Goal: Task Accomplishment & Management: Complete application form

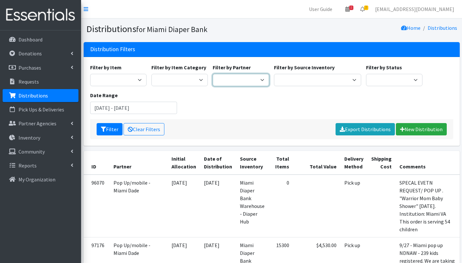
click at [258, 79] on select "305 Pink Pack A Safe Haven for Newborns Basic Needs Miami Belafonte TACOLCY Cen…" at bounding box center [241, 80] width 56 height 12
select select "2872"
click at [213, 74] on select "305 Pink Pack A Safe Haven for Newborns Basic Needs Miami Belafonte TACOLCY Cen…" at bounding box center [241, 80] width 56 height 12
click at [113, 128] on button "Filter" at bounding box center [110, 129] width 26 height 12
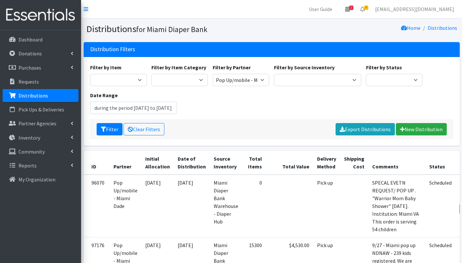
type input "July 24, 2025 - October 24, 2025"
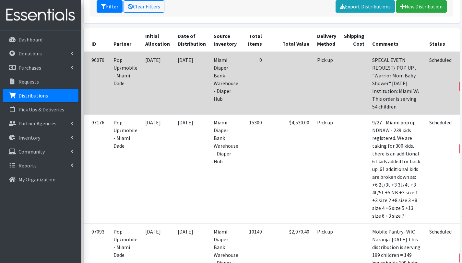
scroll to position [122, 0]
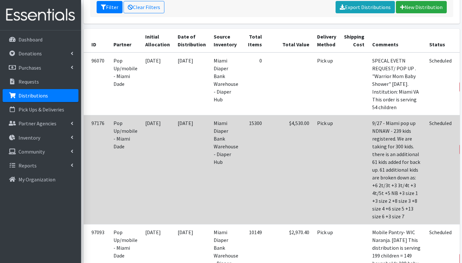
click at [462, 136] on link "Edit" at bounding box center [471, 132] width 18 height 8
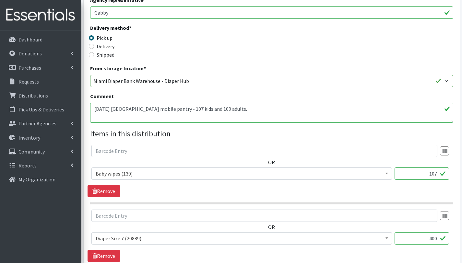
scroll to position [152, 0]
click at [224, 107] on textarea "9/24/25 North Miami Beach mobile pantry - 107 kids and 100 adults." at bounding box center [271, 113] width 363 height 20
click at [103, 117] on textarea "9/24/25 North Miami Beach mobile pantry - 107 kids and 100 adults." at bounding box center [271, 113] width 363 height 20
type textarea "9/24/25 North Miami Beach mobile pantry - 107 kids and 82 adults. Other baby es…"
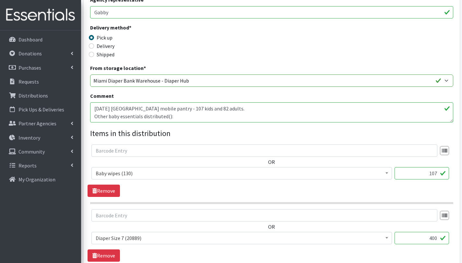
drag, startPoint x: 437, startPoint y: 174, endPoint x: 424, endPoint y: 173, distance: 13.0
click at [424, 173] on input "107" at bounding box center [422, 173] width 55 height 12
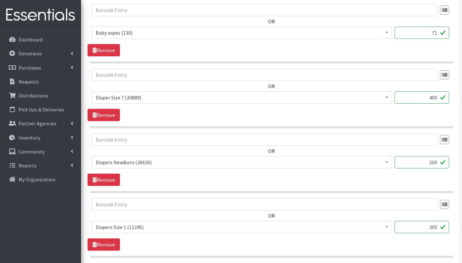
scroll to position [301, 0]
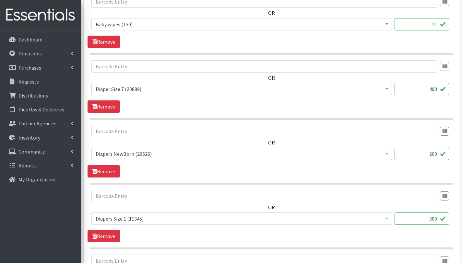
type input "71"
click at [429, 89] on input "400" at bounding box center [422, 89] width 55 height 12
drag, startPoint x: 437, startPoint y: 89, endPoint x: 417, endPoint y: 91, distance: 19.9
click at [417, 91] on input "400" at bounding box center [422, 89] width 55 height 12
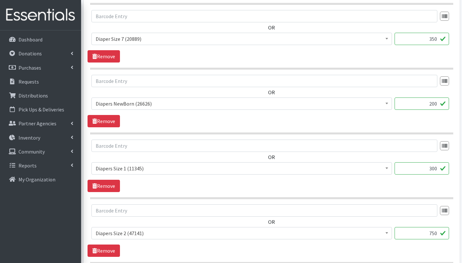
scroll to position [350, 0]
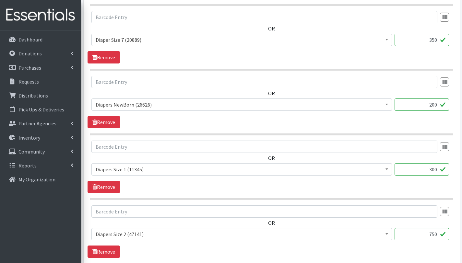
type input "350"
click at [430, 169] on input "300" at bounding box center [422, 170] width 55 height 12
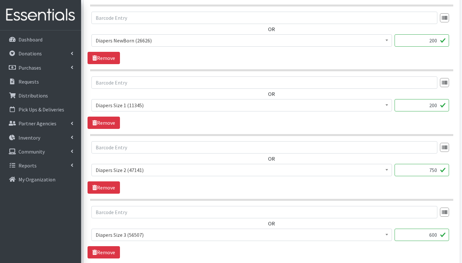
scroll to position [414, 0]
type input "200"
click at [435, 172] on input "750" at bounding box center [422, 171] width 55 height 12
type input "500"
click at [434, 236] on input "600" at bounding box center [422, 236] width 55 height 12
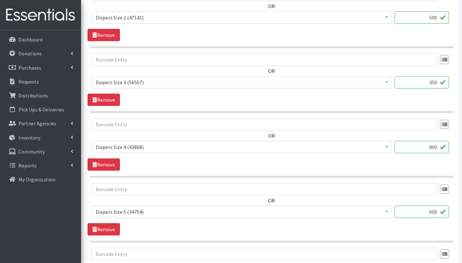
scroll to position [576, 0]
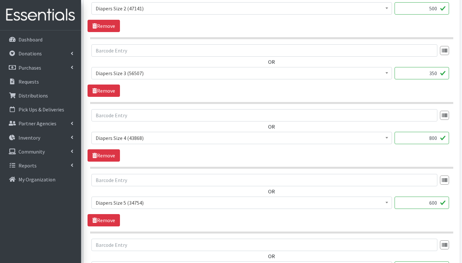
type input "350"
click at [434, 139] on input "800" at bounding box center [422, 138] width 55 height 12
click at [432, 139] on input "800" at bounding box center [422, 138] width 55 height 12
type input "700"
click at [434, 205] on input "600" at bounding box center [422, 203] width 55 height 12
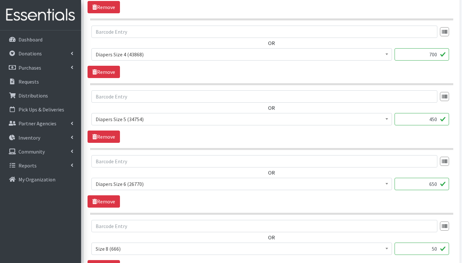
scroll to position [662, 0]
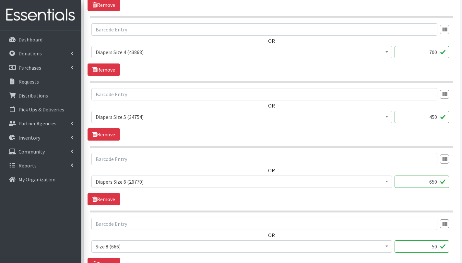
type input "450"
click at [432, 182] on input "650" at bounding box center [422, 182] width 55 height 12
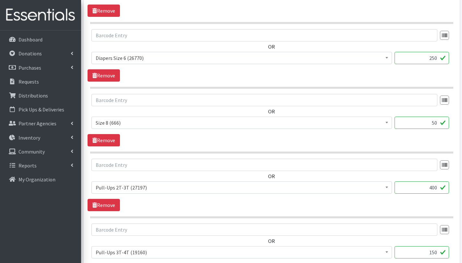
scroll to position [786, 0]
type input "250"
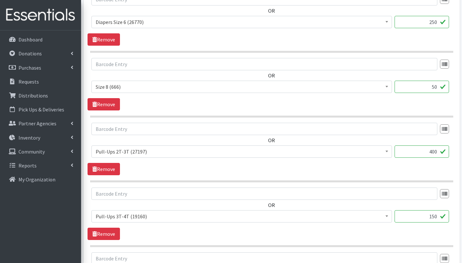
scroll to position [820, 0]
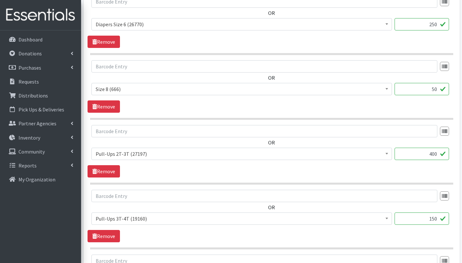
click at [436, 154] on input "400" at bounding box center [422, 154] width 55 height 12
type input "250"
click at [437, 220] on input "150" at bounding box center [422, 219] width 55 height 12
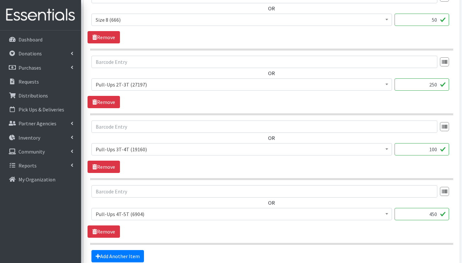
scroll to position [893, 0]
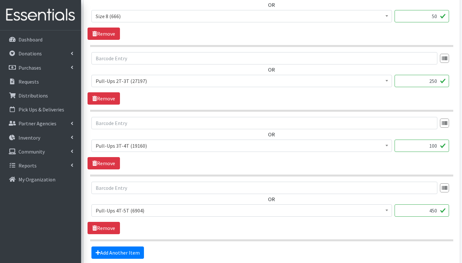
type input "100"
click at [432, 212] on input "450" at bounding box center [422, 211] width 55 height 12
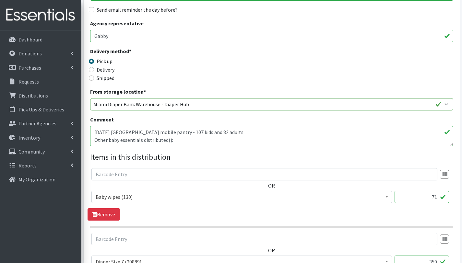
scroll to position [128, 0]
type input "150"
click at [104, 141] on textarea "9/24/25 North Miami Beach mobile pantry - 107 kids and 100 adults." at bounding box center [271, 136] width 363 height 20
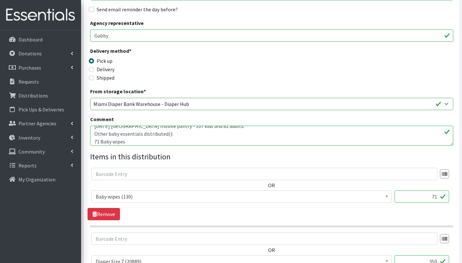
scroll to position [3, 0]
click at [167, 139] on textarea "9/24/25 North Miami Beach mobile pantry - 107 kids and 100 adults." at bounding box center [271, 136] width 363 height 20
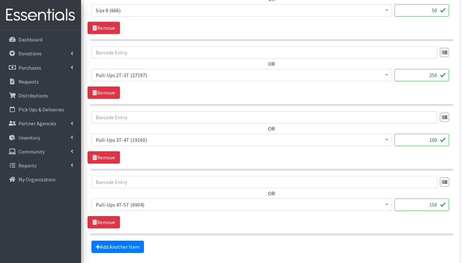
scroll to position [955, 0]
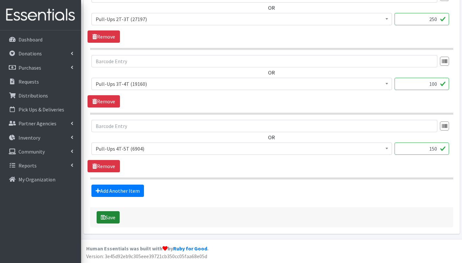
type textarea "9/24/25 North Miami Beach mobile pantry - 107 kids and 82 adults. Other baby es…"
click at [112, 220] on button "Save" at bounding box center [108, 218] width 23 height 12
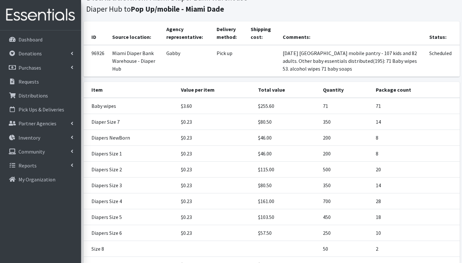
scroll to position [182, 0]
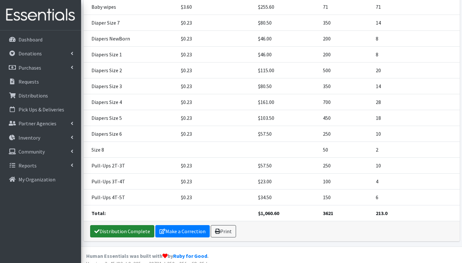
click at [113, 225] on link "Distribution Complete" at bounding box center [122, 231] width 64 height 12
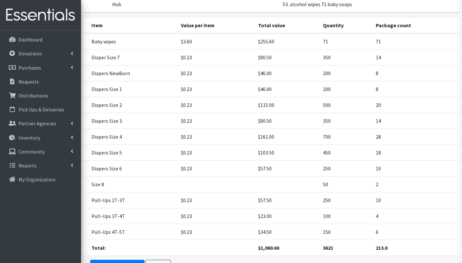
scroll to position [160, 0]
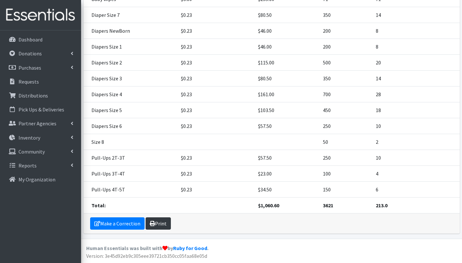
click at [163, 225] on link "Print" at bounding box center [158, 224] width 25 height 12
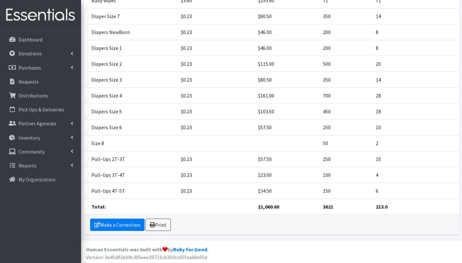
scroll to position [139, 0]
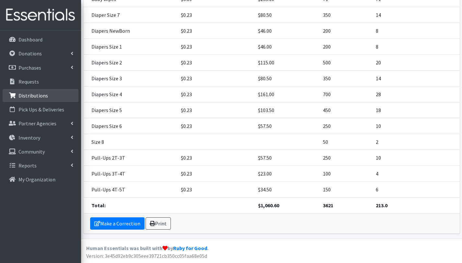
click at [36, 93] on p "Distributions" at bounding box center [33, 95] width 30 height 6
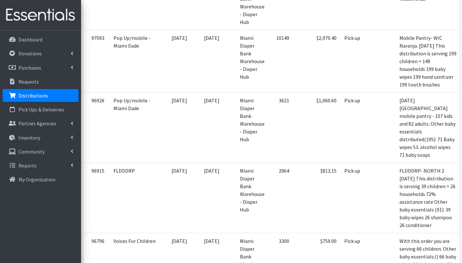
scroll to position [357, 0]
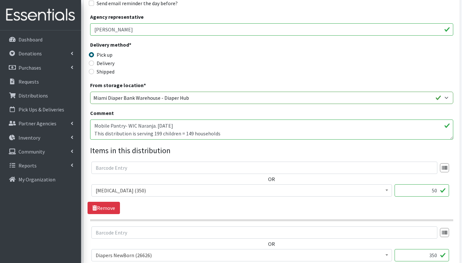
scroll to position [135, 0]
click at [229, 137] on textarea "Mobile Pantry- WIC Naranja. [DATE] This distribution is serving 199 children = …" at bounding box center [271, 129] width 363 height 20
click at [160, 132] on textarea "Mobile Pantry- WIC Naranja. [DATE] This distribution is serving 199 children = …" at bounding box center [271, 129] width 363 height 20
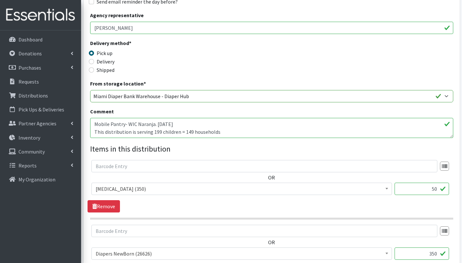
scroll to position [136, 0]
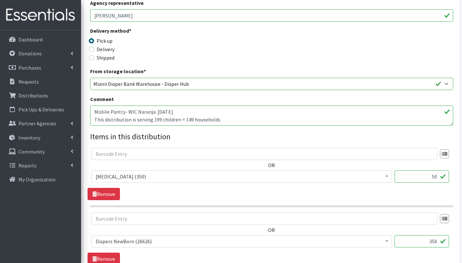
scroll to position [150, 0]
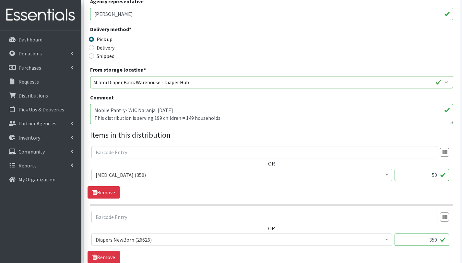
click at [271, 121] on textarea "Mobile Pantry- WIC Naranja. [DATE] This distribution is serving 199 children = …" at bounding box center [271, 114] width 363 height 20
click at [239, 180] on span "[MEDICAL_DATA] (350)" at bounding box center [241, 175] width 301 height 12
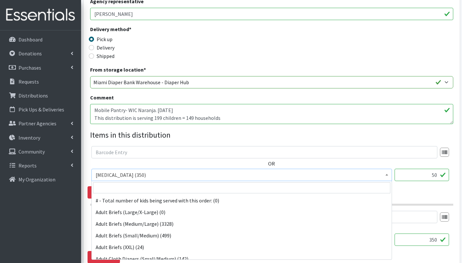
scroll to position [397, 0]
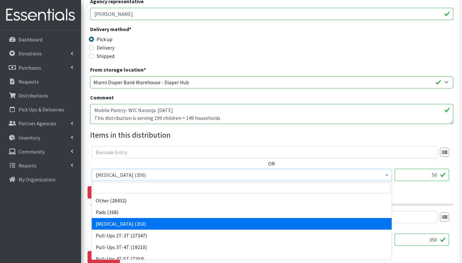
click at [267, 136] on legend "Items in this distribution" at bounding box center [271, 135] width 363 height 12
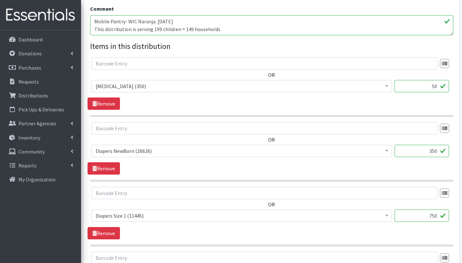
scroll to position [240, 0]
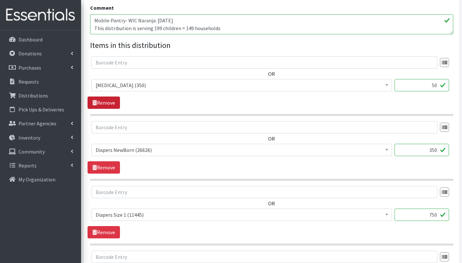
click at [105, 103] on link "Remove" at bounding box center [104, 103] width 32 height 12
click at [436, 84] on input "350" at bounding box center [422, 85] width 55 height 12
type input "200"
click at [435, 150] on input "750" at bounding box center [422, 150] width 55 height 12
type input "400"
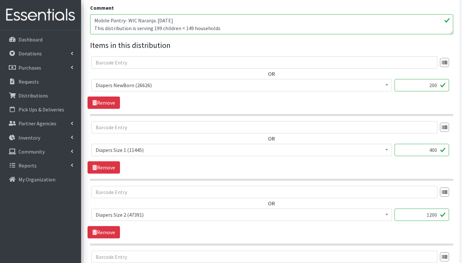
click at [432, 218] on input "1200" at bounding box center [422, 215] width 55 height 12
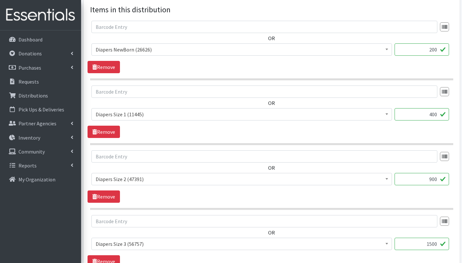
scroll to position [342, 0]
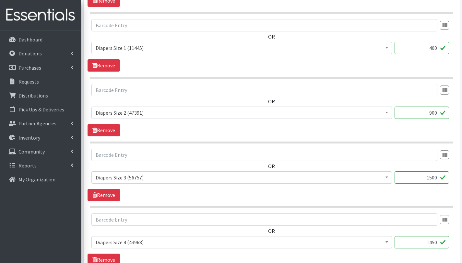
type input "900"
click at [432, 178] on input "1500" at bounding box center [422, 178] width 55 height 12
type input "1100"
click at [436, 242] on input "1450" at bounding box center [422, 243] width 55 height 12
type input "1"
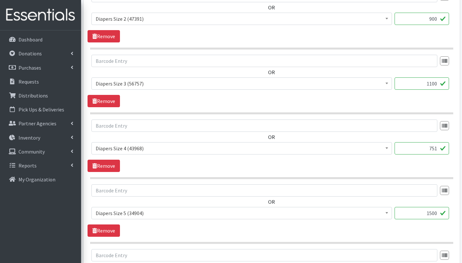
scroll to position [436, 0]
type input "751"
click at [434, 212] on input "1500" at bounding box center [422, 213] width 55 height 12
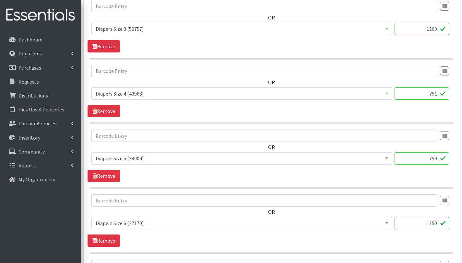
scroll to position [491, 0]
type input "750"
click at [435, 224] on input "1150" at bounding box center [422, 223] width 55 height 12
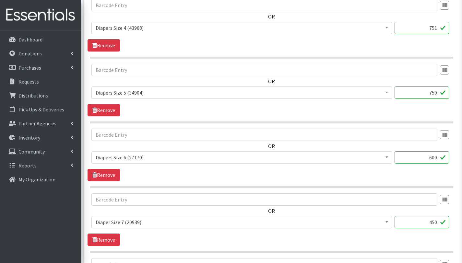
scroll to position [557, 0]
type input "600"
click at [435, 223] on input "450" at bounding box center [422, 222] width 55 height 12
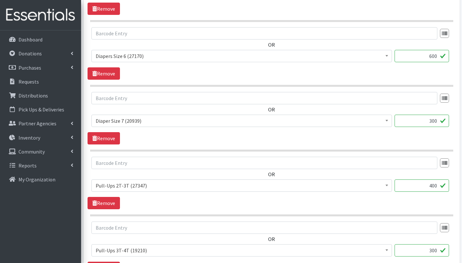
scroll to position [659, 0]
type input "300"
click at [433, 186] on input "400" at bounding box center [422, 185] width 55 height 12
type input "100"
click at [432, 249] on input "300" at bounding box center [422, 250] width 55 height 12
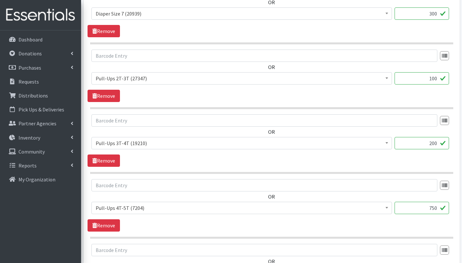
scroll to position [766, 0]
type input "200"
click at [432, 208] on input "750" at bounding box center [422, 208] width 55 height 12
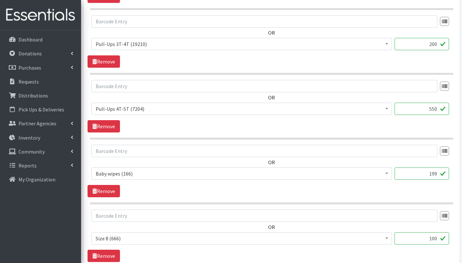
scroll to position [868, 0]
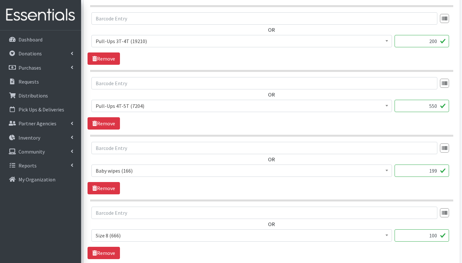
type input "550"
click at [438, 171] on input "199" at bounding box center [422, 171] width 55 height 12
type input "117"
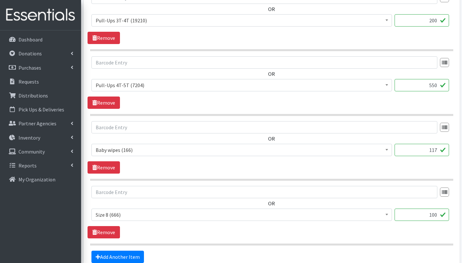
scroll to position [922, 0]
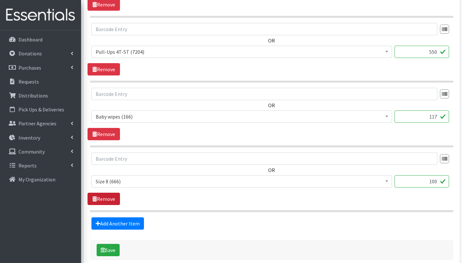
click at [101, 200] on link "Remove" at bounding box center [104, 199] width 32 height 12
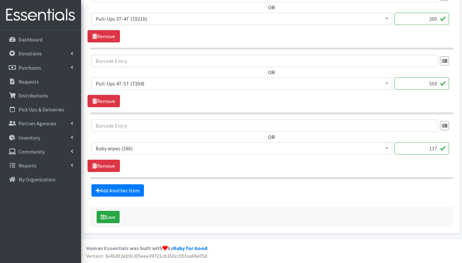
scroll to position [890, 0]
click at [117, 219] on button "Save" at bounding box center [108, 218] width 23 height 12
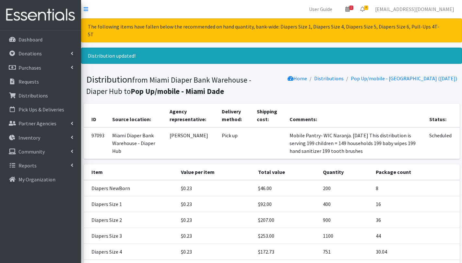
scroll to position [166, 0]
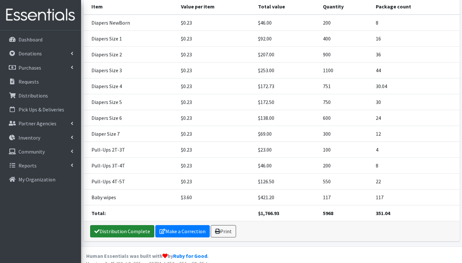
click at [126, 226] on link "Distribution Complete" at bounding box center [122, 231] width 64 height 12
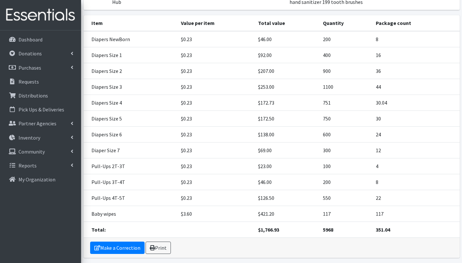
scroll to position [144, 0]
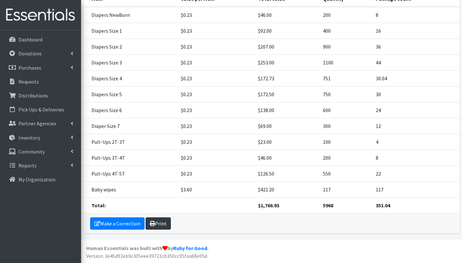
click at [156, 227] on link "Print" at bounding box center [158, 224] width 25 height 12
click at [112, 226] on link "Make a Correction" at bounding box center [117, 224] width 55 height 12
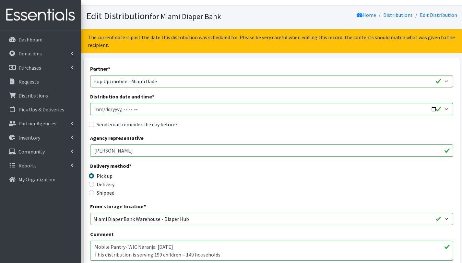
scroll to position [99, 0]
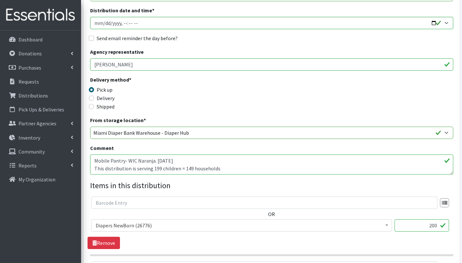
click at [159, 170] on textarea "Mobile Pantry- WIC Naranja. 09/26/2025 This distribution is serving 199 childre…" at bounding box center [271, 165] width 363 height 20
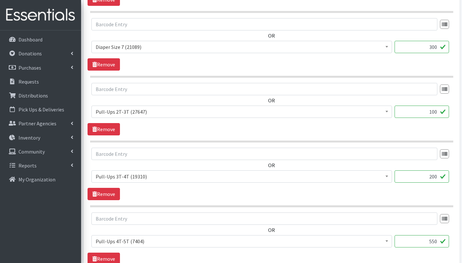
scroll to position [890, 0]
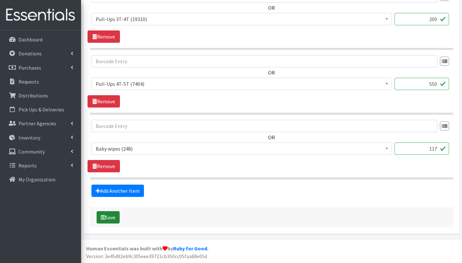
type textarea "Mobile Pantry- WIC Naranja. [DATE] This distribution is serving 117 children = …"
click at [110, 215] on button "Save" at bounding box center [108, 218] width 23 height 12
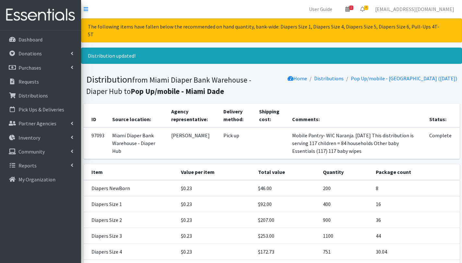
scroll to position [166, 0]
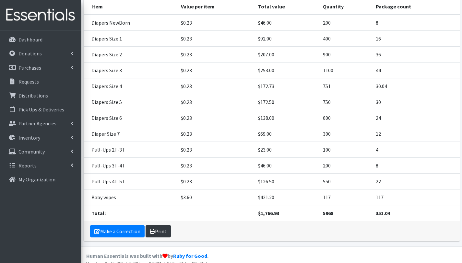
click at [164, 225] on link "Print" at bounding box center [158, 231] width 25 height 12
click at [125, 225] on link "Make a Correction" at bounding box center [117, 231] width 55 height 12
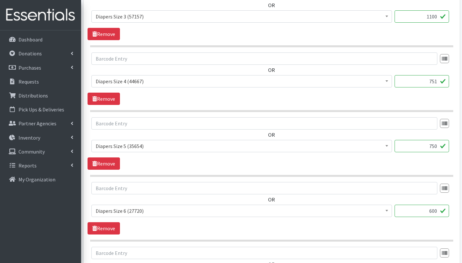
scroll to position [504, 0]
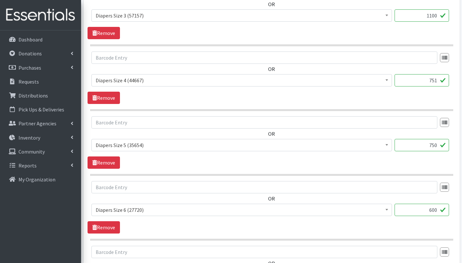
click at [438, 79] on input "751" at bounding box center [422, 80] width 55 height 12
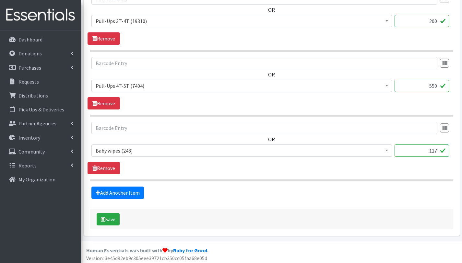
scroll to position [890, 0]
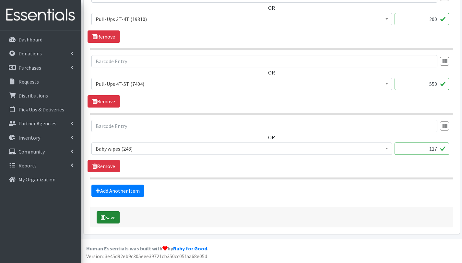
type input "750"
click at [113, 217] on button "Save" at bounding box center [108, 218] width 23 height 12
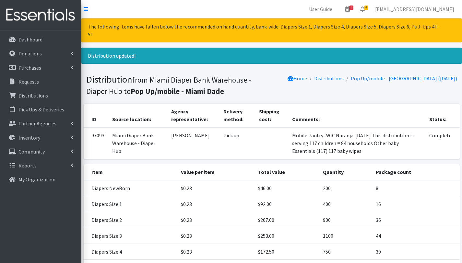
scroll to position [166, 0]
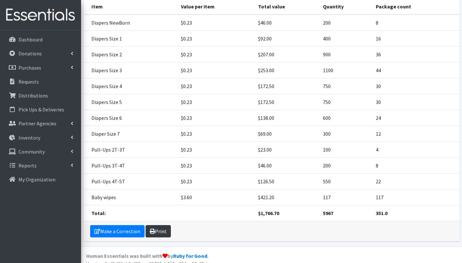
click at [157, 225] on link "Print" at bounding box center [158, 231] width 25 height 12
click at [36, 95] on p "Distributions" at bounding box center [33, 95] width 30 height 6
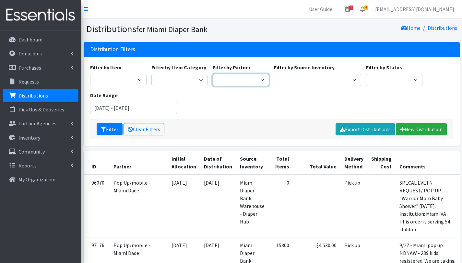
click at [246, 80] on select "305 Pink Pack A Safe Haven for Newborns Basic Needs [GEOGRAPHIC_DATA] [GEOGRAPH…" at bounding box center [241, 80] width 56 height 12
select select "6973"
click at [213, 74] on select "305 Pink Pack A Safe Haven for Newborns Basic Needs Miami Belafonte TACOLCY Cen…" at bounding box center [241, 80] width 56 height 12
click at [111, 129] on button "Filter" at bounding box center [110, 129] width 26 height 12
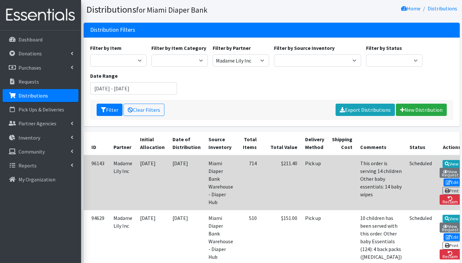
scroll to position [23, 0]
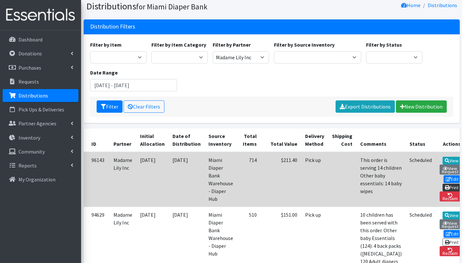
click at [443, 184] on link "Print" at bounding box center [452, 188] width 18 height 8
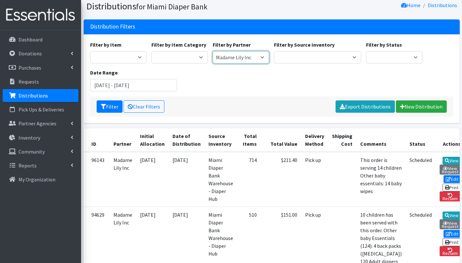
click at [255, 58] on select "305 Pink Pack A Safe Haven for Newborns Basic Needs Miami Belafonte TACOLCY Cen…" at bounding box center [241, 57] width 56 height 12
select select "2812"
click at [213, 51] on select "305 Pink Pack A Safe Haven for Newborns Basic Needs Miami Belafonte TACOLCY Cen…" at bounding box center [241, 57] width 56 height 12
click at [114, 105] on button "Filter" at bounding box center [110, 107] width 26 height 12
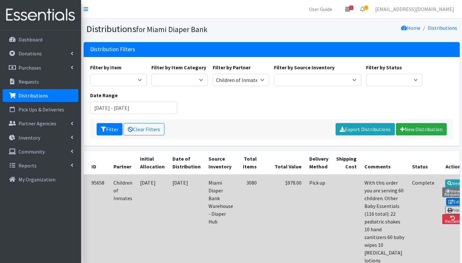
click at [446, 201] on link "Edit" at bounding box center [455, 202] width 18 height 8
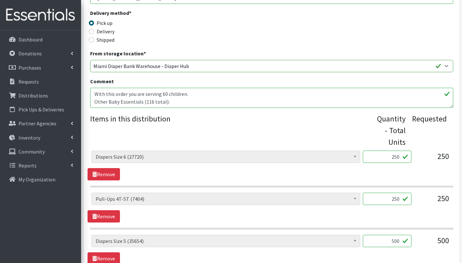
scroll to position [171, 0]
click at [195, 101] on textarea "With this order you are serving 60 children. Other Baby Essentials (116 total):…" at bounding box center [271, 98] width 363 height 20
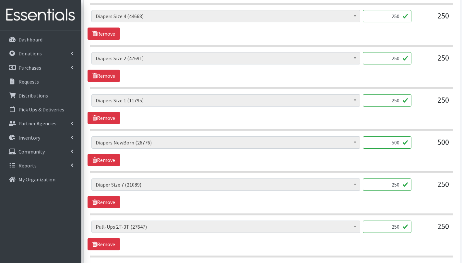
scroll to position [601, 0]
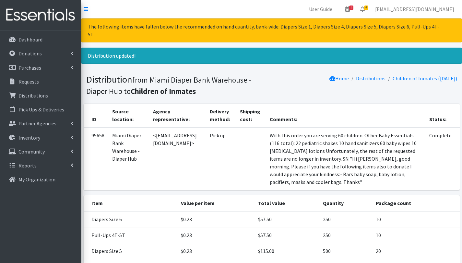
scroll to position [189, 0]
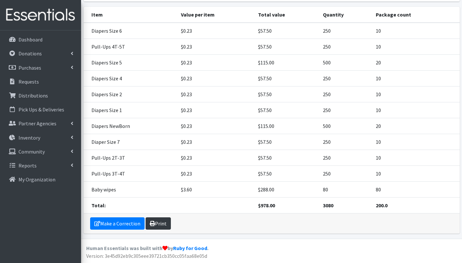
click at [152, 221] on link "Print" at bounding box center [158, 224] width 25 height 12
click at [37, 93] on p "Distributions" at bounding box center [33, 95] width 30 height 6
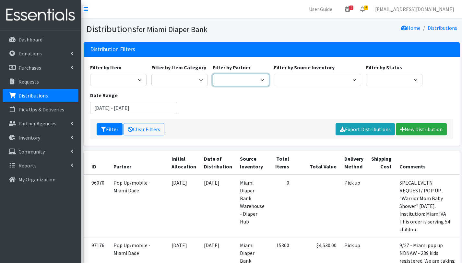
click at [258, 80] on select "305 Pink Pack A Safe Haven for Newborns Basic Needs Miami Belafonte TACOLCY Cen…" at bounding box center [241, 80] width 56 height 12
select select "6973"
click at [213, 74] on select "305 Pink Pack A Safe Haven for Newborns Basic Needs Miami Belafonte TACOLCY Cen…" at bounding box center [241, 80] width 56 height 12
click at [110, 126] on button "Filter" at bounding box center [110, 129] width 26 height 12
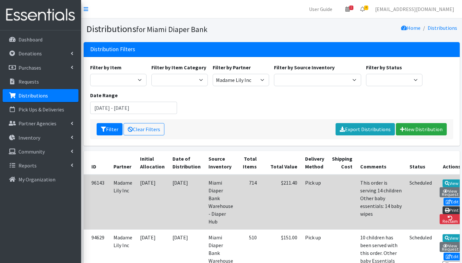
click at [448, 207] on link "Print" at bounding box center [452, 211] width 18 height 8
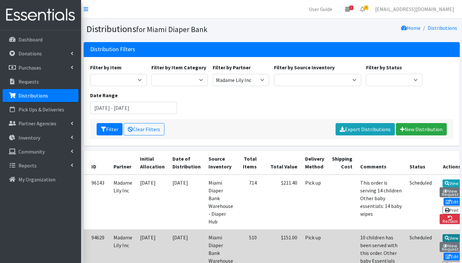
click at [446, 235] on link "View" at bounding box center [452, 239] width 18 height 8
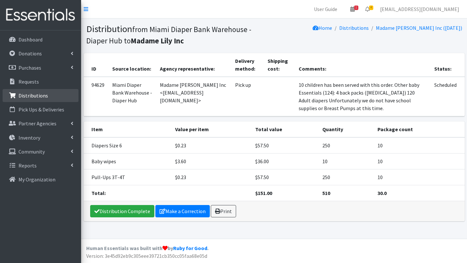
click at [37, 94] on p "Distributions" at bounding box center [33, 95] width 30 height 6
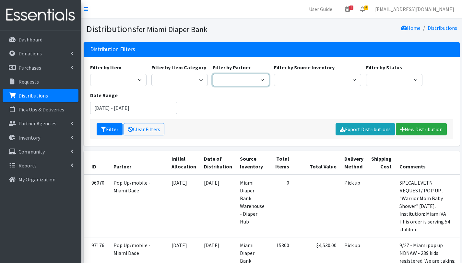
click at [240, 77] on select "305 Pink Pack A Safe Haven for Newborns Basic Needs [GEOGRAPHIC_DATA] [GEOGRAPH…" at bounding box center [241, 80] width 56 height 12
select select "2872"
click at [213, 74] on select "305 Pink Pack A Safe Haven for Newborns Basic Needs [GEOGRAPHIC_DATA] [GEOGRAPH…" at bounding box center [241, 80] width 56 height 12
click at [108, 128] on button "Filter" at bounding box center [110, 129] width 26 height 12
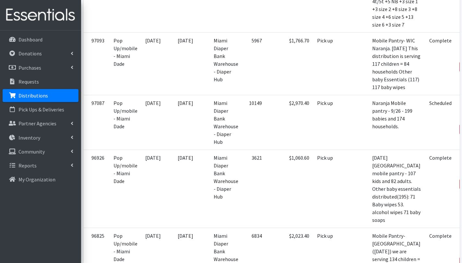
scroll to position [314, 0]
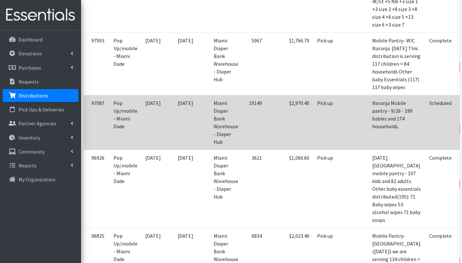
click at [462, 116] on link "Edit" at bounding box center [471, 112] width 18 height 8
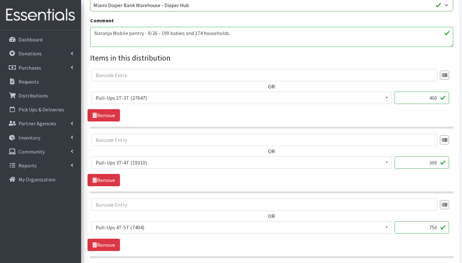
scroll to position [251, 0]
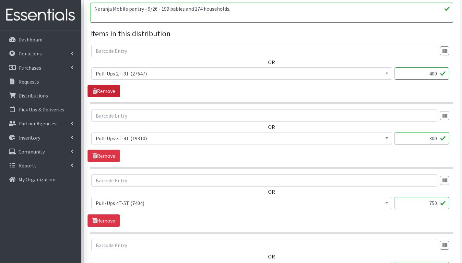
click at [107, 92] on link "Remove" at bounding box center [104, 91] width 32 height 12
click at [113, 91] on link "Remove" at bounding box center [104, 91] width 32 height 12
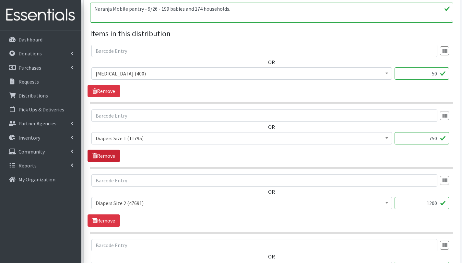
click at [113, 150] on link "Remove" at bounding box center [104, 156] width 32 height 12
click at [113, 91] on link "Remove" at bounding box center [104, 91] width 32 height 12
click at [113, 150] on link "Remove" at bounding box center [104, 156] width 32 height 12
click at [113, 91] on link "Remove" at bounding box center [104, 91] width 32 height 12
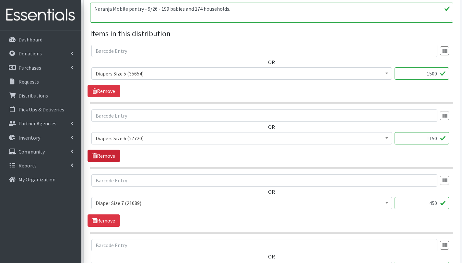
click at [113, 150] on link "Remove" at bounding box center [104, 156] width 32 height 12
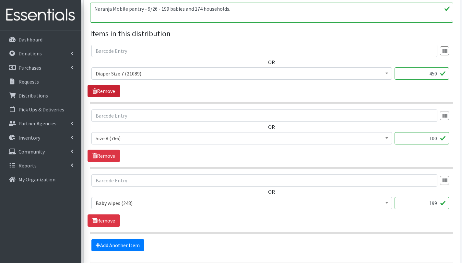
click at [113, 91] on link "Remove" at bounding box center [104, 91] width 32 height 12
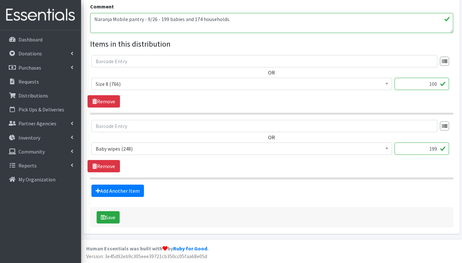
click at [113, 91] on span "# - Total number of kids being served with this order: (0) Adult Briefs (Large/…" at bounding box center [241, 87] width 301 height 18
click at [112, 102] on link "Remove" at bounding box center [104, 101] width 32 height 12
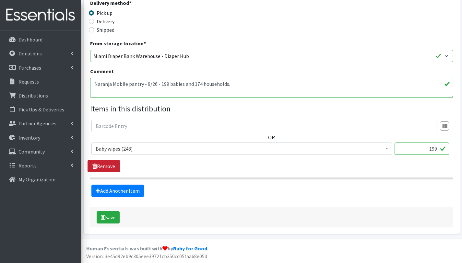
click at [111, 164] on link "Remove" at bounding box center [104, 166] width 32 height 12
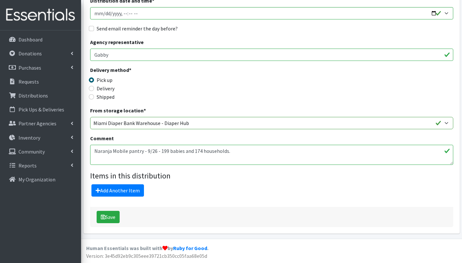
scroll to position [109, 0]
click at [241, 152] on textarea "Naranja Mobile pantry - 9/26 - 199 babies and 174 households." at bounding box center [271, 155] width 363 height 20
drag, startPoint x: 119, startPoint y: 159, endPoint x: 85, endPoint y: 159, distance: 33.7
click at [85, 159] on div "Partner * 305 Pink Pack A Safe Haven for Newborns Basic Needs Miami Belafonte T…" at bounding box center [272, 99] width 376 height 272
click at [114, 159] on textarea "Naranja Mobile pantry - 9/26 - 199 babies and 174 households." at bounding box center [271, 155] width 363 height 20
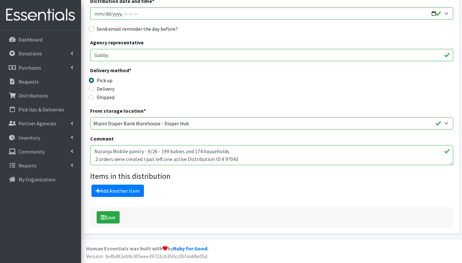
click at [141, 158] on textarea "Naranja Mobile pantry - 9/26 - 199 babies and 174 households." at bounding box center [271, 155] width 363 height 20
click at [229, 159] on textarea "Naranja Mobile pantry - 9/26 - 199 babies and 174 households." at bounding box center [271, 155] width 363 height 20
type textarea "Naranja Mobile pantry - 9/26 - 199 babies and 174 households. 2 orders were cre…"
click at [114, 218] on button "Save" at bounding box center [108, 218] width 23 height 12
click at [109, 217] on button "Save" at bounding box center [108, 218] width 23 height 12
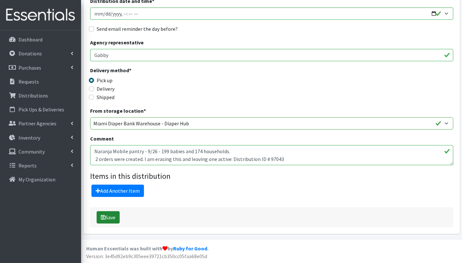
click at [114, 219] on button "Save" at bounding box center [108, 218] width 23 height 12
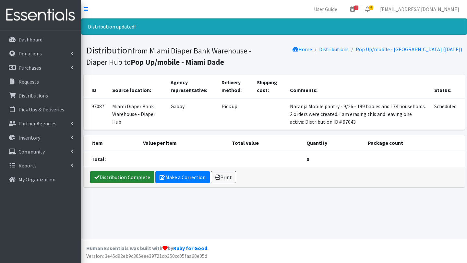
click at [143, 179] on link "Distribution Complete" at bounding box center [122, 177] width 64 height 12
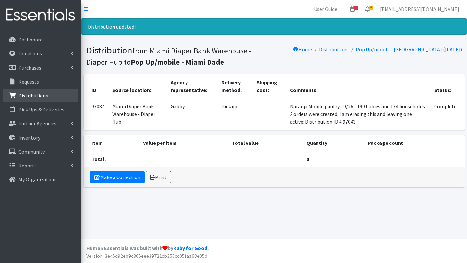
click at [38, 96] on p "Distributions" at bounding box center [33, 95] width 30 height 6
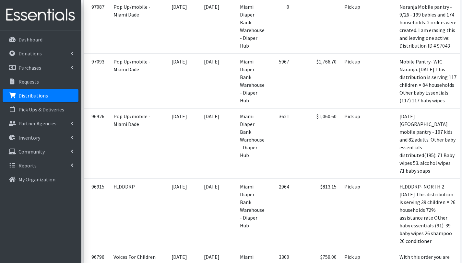
scroll to position [333, 0]
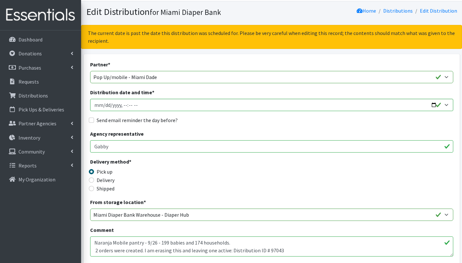
scroll to position [26, 0]
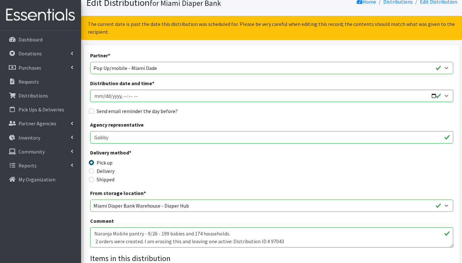
click at [277, 242] on textarea "Naranja Mobile pantry - 9/26 - 199 babies and 174 households. 2 orders were cre…" at bounding box center [271, 238] width 363 height 20
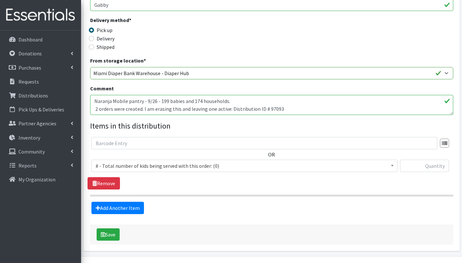
scroll to position [176, 0]
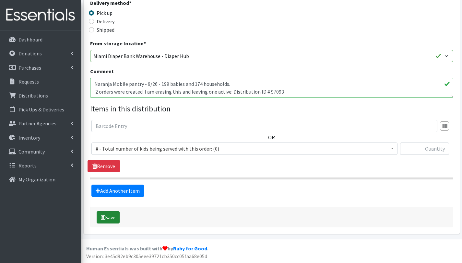
type textarea "Naranja Mobile pantry - 9/26 - 199 babies and 174 households. 2 orders were cre…"
click at [113, 217] on button "Save" at bounding box center [108, 218] width 23 height 12
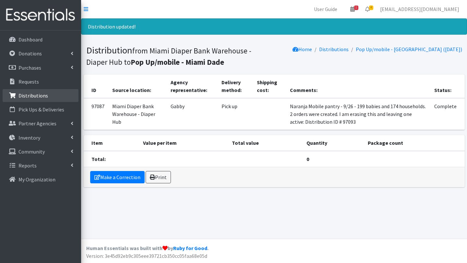
click at [47, 98] on link "Distributions" at bounding box center [41, 95] width 76 height 13
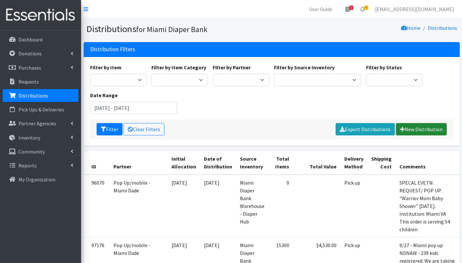
click at [421, 130] on link "New Distribution" at bounding box center [421, 129] width 51 height 12
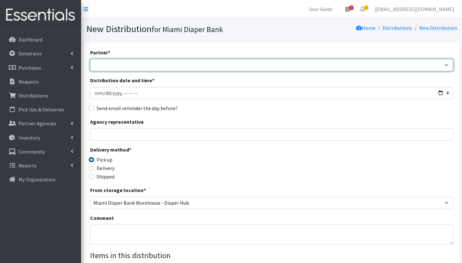
click at [118, 64] on select "305 Pink Pack A Safe Haven for Newborns Basic Needs [GEOGRAPHIC_DATA] [GEOGRAPH…" at bounding box center [271, 65] width 363 height 12
select select "6808"
click at [90, 59] on select "305 Pink Pack A Safe Haven for Newborns Basic Needs [GEOGRAPHIC_DATA] [GEOGRAPH…" at bounding box center [271, 65] width 363 height 12
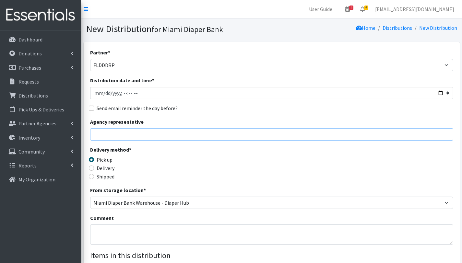
click at [124, 134] on input "Agency representative" at bounding box center [271, 134] width 363 height 12
type input "[PERSON_NAME]"
click at [103, 229] on textarea "Comment" at bounding box center [271, 235] width 363 height 20
click at [186, 232] on textarea "FLDDDRP SOUTH 1. [DATE] With this order we are serving 70 children = 51 househo…" at bounding box center [271, 235] width 363 height 20
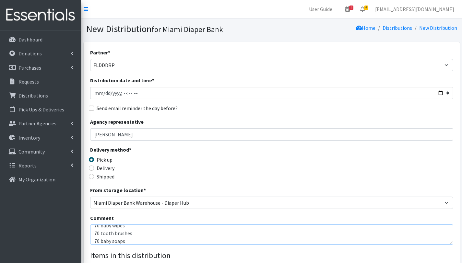
click at [124, 240] on textarea "FLDDDRP SOUTH 1. [DATE] With this order we are serving 70 children = 51 househo…" at bounding box center [271, 235] width 363 height 20
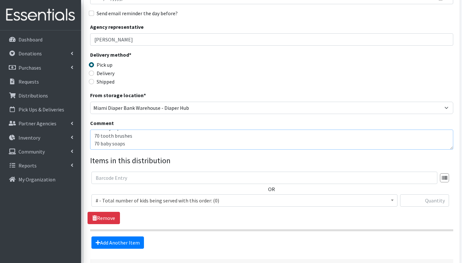
scroll to position [96, 0]
type textarea "FLDDDRP SOUTH 1. [DATE] With this order we are serving 70 children = 51 househo…"
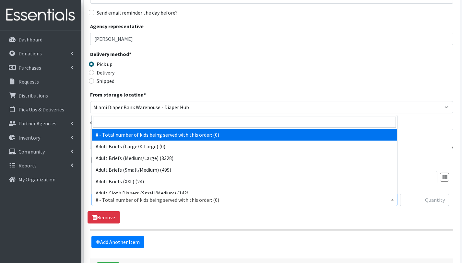
click at [132, 199] on span "# - Total number of kids being served with this order: (0)" at bounding box center [245, 200] width 298 height 9
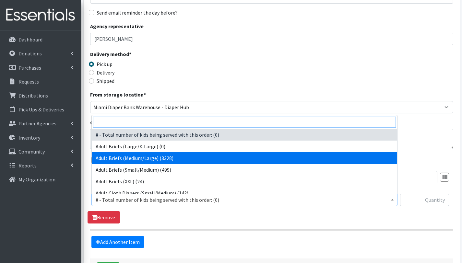
click at [119, 122] on input "search" at bounding box center [244, 122] width 303 height 11
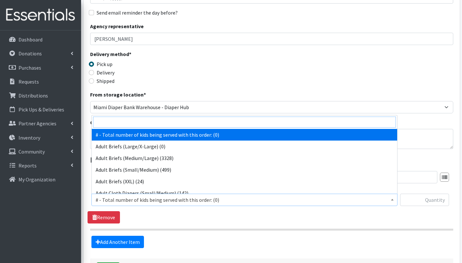
click at [196, 124] on input "search" at bounding box center [244, 122] width 303 height 11
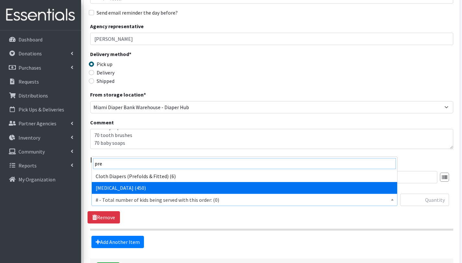
type input "pre"
select select "15228"
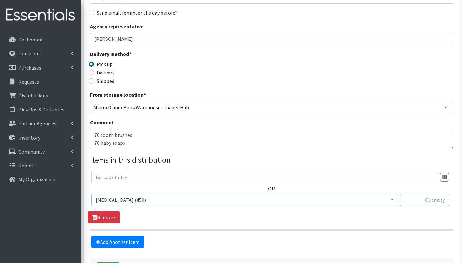
click at [436, 199] on input "text" at bounding box center [424, 200] width 49 height 12
type input "75"
click at [125, 241] on link "Add Another Item" at bounding box center [117, 242] width 53 height 12
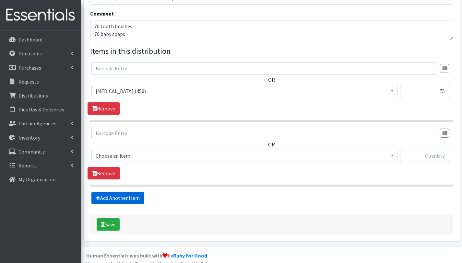
scroll to position [212, 0]
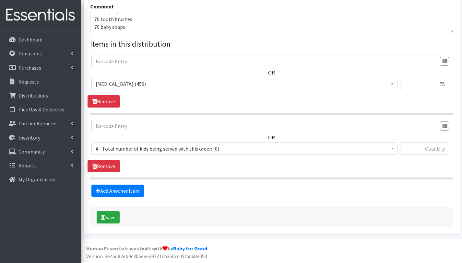
click at [140, 147] on span "# - Total number of kids being served with this order: (0)" at bounding box center [245, 148] width 298 height 9
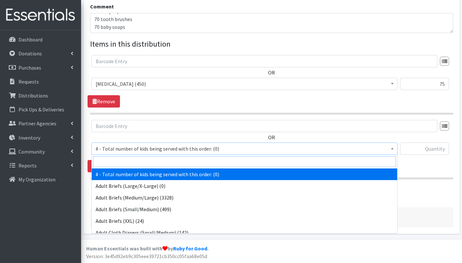
click at [140, 161] on input "search" at bounding box center [244, 161] width 303 height 11
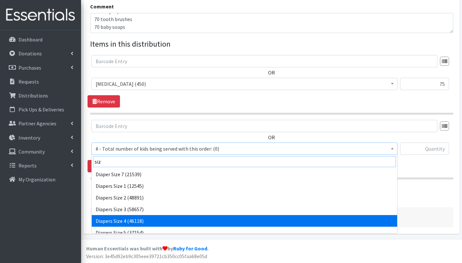
type input "siz"
select select "2661"
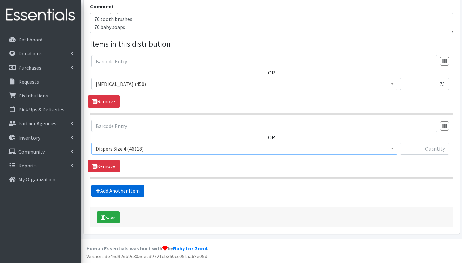
click at [133, 190] on link "Add Another Item" at bounding box center [117, 191] width 53 height 12
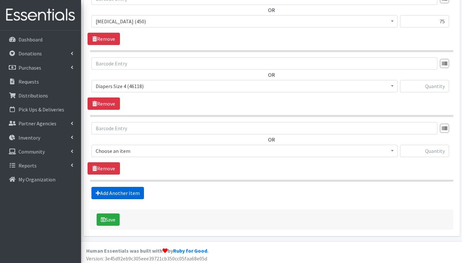
scroll to position [277, 0]
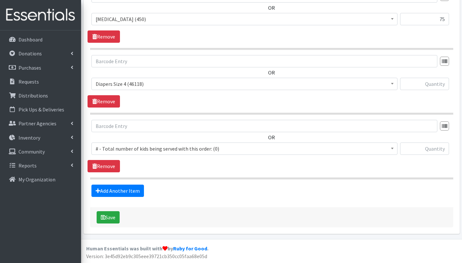
click at [134, 145] on span "# - Total number of kids being served with this order: (0)" at bounding box center [245, 148] width 298 height 9
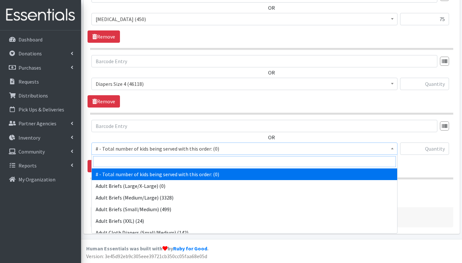
click at [138, 161] on input "search" at bounding box center [244, 161] width 303 height 11
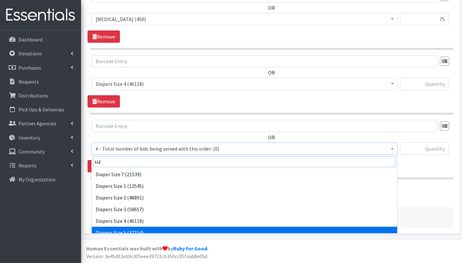
type input "siz"
select select "2652"
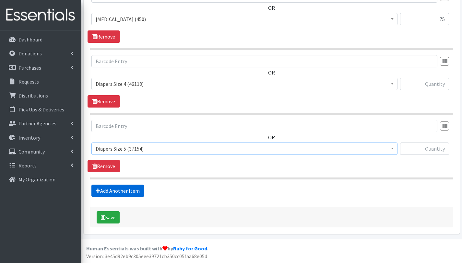
click at [116, 192] on link "Add Another Item" at bounding box center [117, 191] width 53 height 12
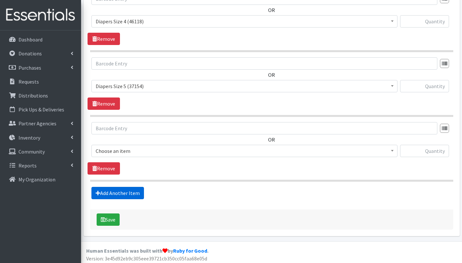
scroll to position [342, 0]
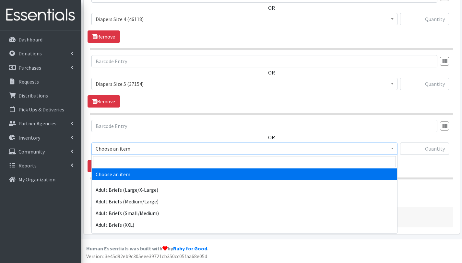
click at [121, 148] on span "Choose an item" at bounding box center [245, 148] width 298 height 9
click at [123, 160] on input "search" at bounding box center [244, 161] width 303 height 11
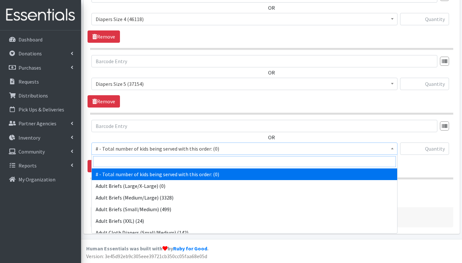
click at [123, 160] on input "search" at bounding box center [244, 161] width 303 height 11
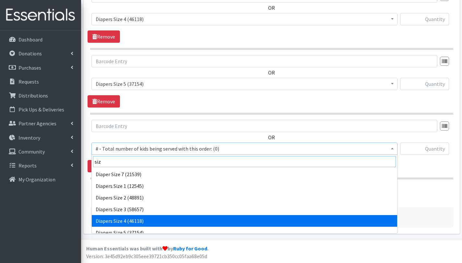
scroll to position [10, 0]
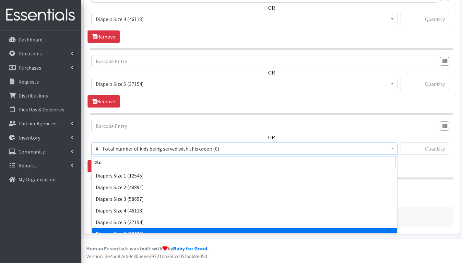
type input "siz"
select select "2674"
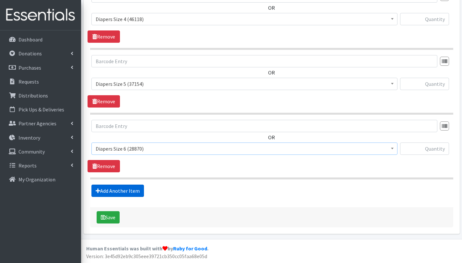
click at [126, 192] on link "Add Another Item" at bounding box center [117, 191] width 53 height 12
click at [132, 147] on span "# - Total number of kids being served with this order: (0)" at bounding box center [245, 148] width 298 height 9
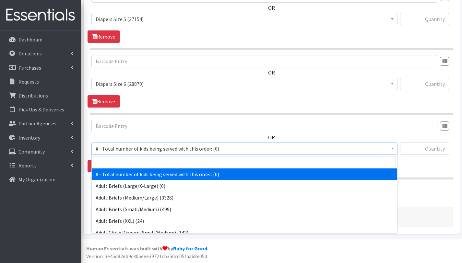
click at [133, 160] on input "search" at bounding box center [244, 161] width 303 height 11
type input "siz"
select select "12644"
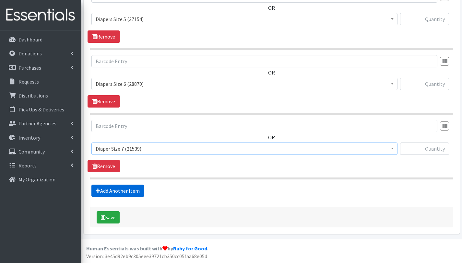
click at [119, 189] on link "Add Another Item" at bounding box center [117, 191] width 53 height 12
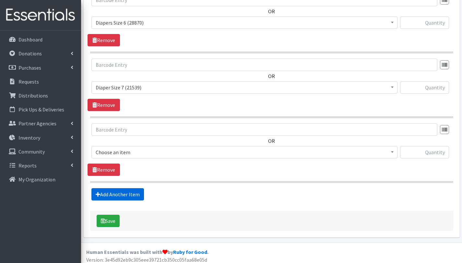
scroll to position [471, 0]
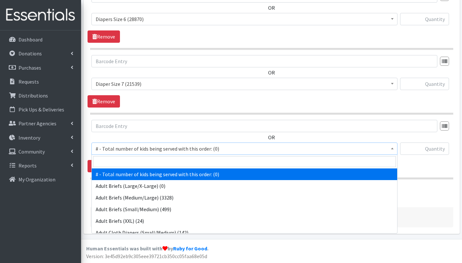
click at [134, 147] on span "# - Total number of kids being served with this order: (0)" at bounding box center [245, 148] width 298 height 9
click at [138, 163] on input "search" at bounding box center [244, 161] width 303 height 11
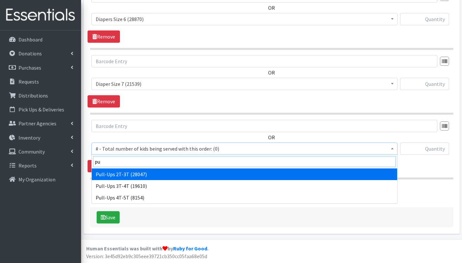
type input "pu"
select select "2644"
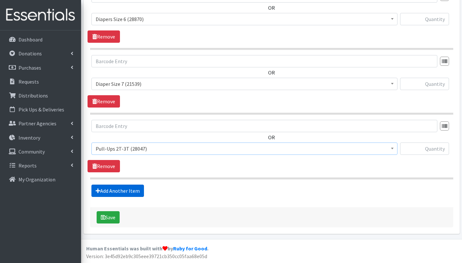
click at [126, 190] on link "Add Another Item" at bounding box center [117, 191] width 53 height 12
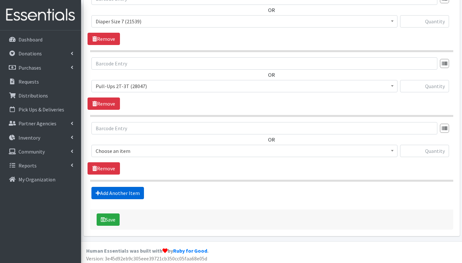
scroll to position [536, 0]
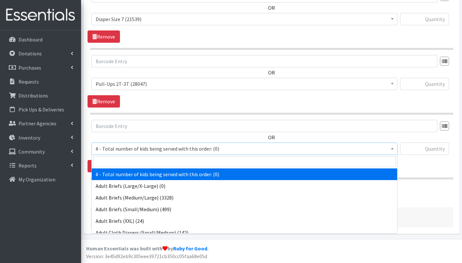
click at [135, 151] on span "# - Total number of kids being served with this order: (0)" at bounding box center [245, 148] width 298 height 9
click at [136, 160] on input "search" at bounding box center [244, 161] width 303 height 11
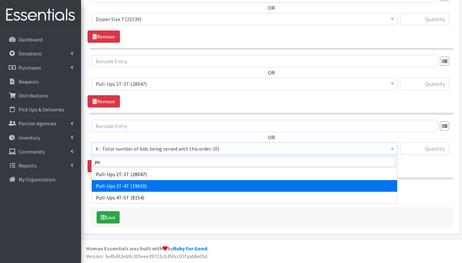
type input "pu"
select select "2679"
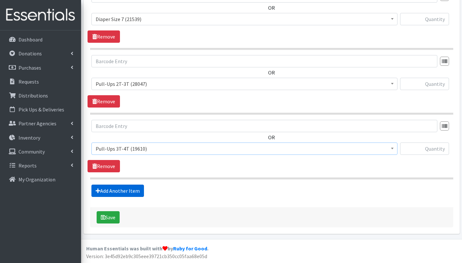
click at [127, 191] on link "Add Another Item" at bounding box center [117, 191] width 53 height 12
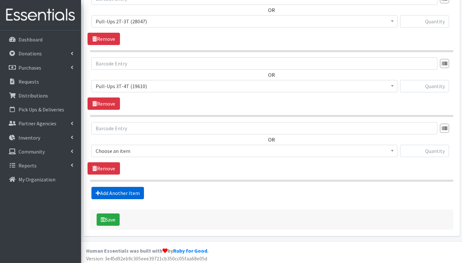
scroll to position [601, 0]
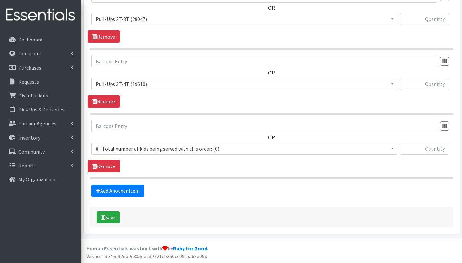
click at [138, 148] on span "# - Total number of kids being served with this order: (0)" at bounding box center [245, 148] width 298 height 9
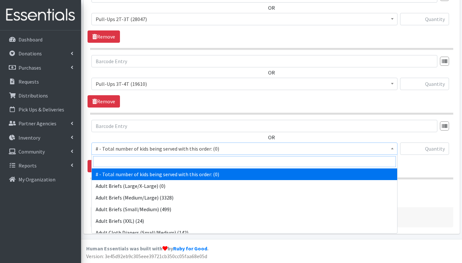
click at [140, 162] on input "search" at bounding box center [244, 161] width 303 height 11
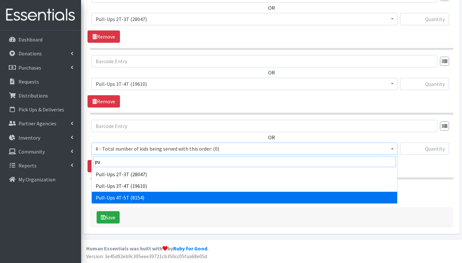
type input "pu"
select select "2680"
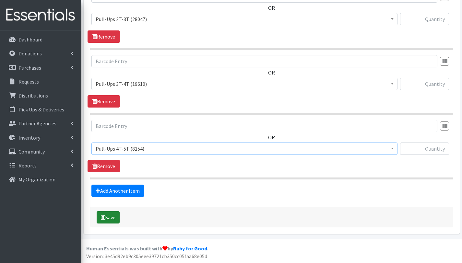
click at [114, 217] on button "Save" at bounding box center [108, 218] width 23 height 12
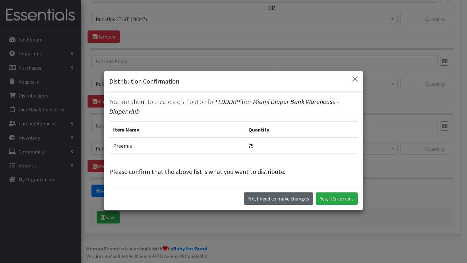
click at [278, 201] on button "No, I need to make changes" at bounding box center [278, 199] width 69 height 12
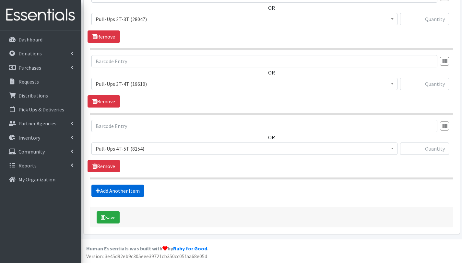
click at [130, 193] on link "Add Another Item" at bounding box center [117, 191] width 53 height 12
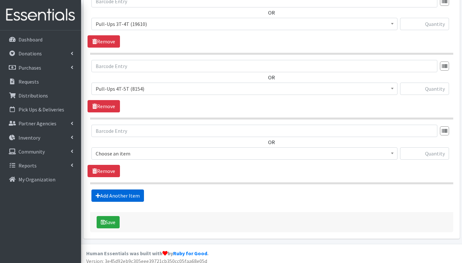
scroll to position [666, 0]
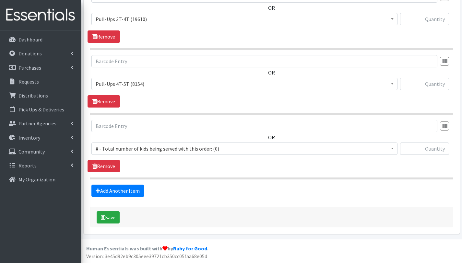
click at [131, 149] on span "# - Total number of kids being served with this order: (0)" at bounding box center [245, 148] width 298 height 9
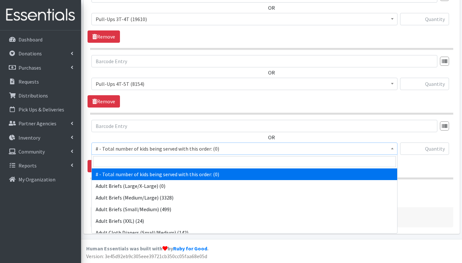
click at [132, 159] on input "search" at bounding box center [244, 161] width 303 height 11
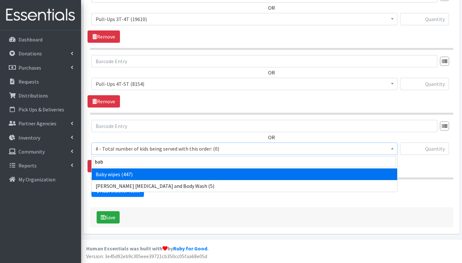
type input "bab"
select select "2649"
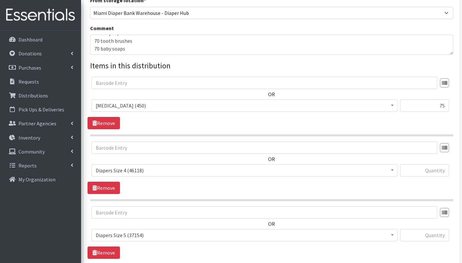
scroll to position [190, 0]
click at [432, 168] on input "text" at bounding box center [424, 171] width 49 height 12
type input "825"
click at [440, 235] on input "text" at bounding box center [424, 236] width 49 height 12
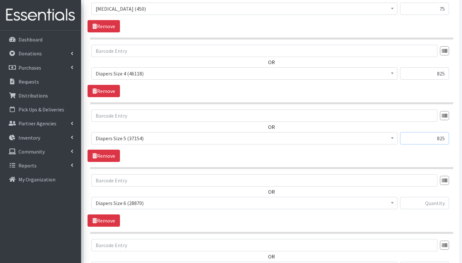
scroll to position [320, 0]
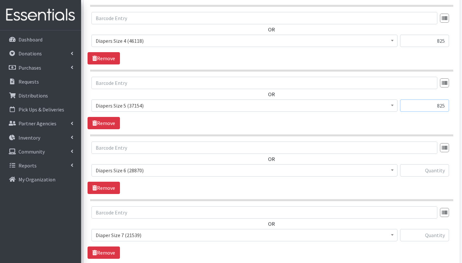
type input "825"
click at [435, 171] on input "text" at bounding box center [424, 170] width 49 height 12
type input "1350"
click at [434, 233] on input "text" at bounding box center [424, 235] width 49 height 12
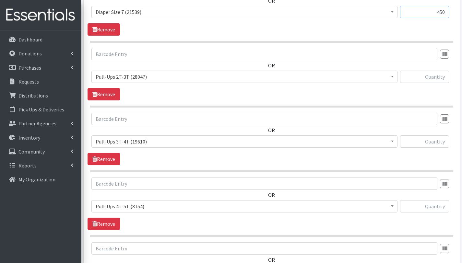
scroll to position [543, 0]
type input "450"
click at [434, 81] on input "text" at bounding box center [424, 77] width 49 height 12
type input "375"
click at [439, 139] on input "text" at bounding box center [424, 142] width 49 height 12
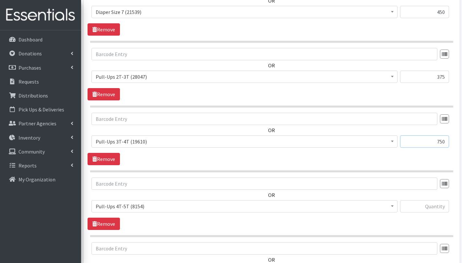
type input "750"
click at [430, 205] on input "text" at bounding box center [424, 207] width 49 height 12
type input "1200"
click at [440, 140] on input "750" at bounding box center [424, 142] width 49 height 12
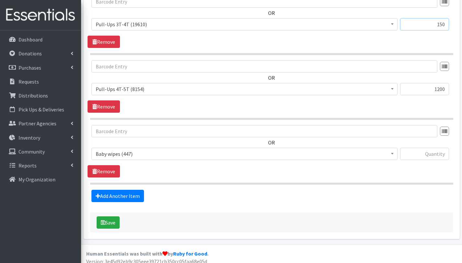
scroll to position [666, 0]
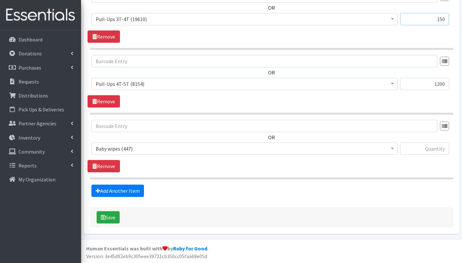
type input "150"
click at [427, 149] on input "text" at bounding box center [424, 149] width 49 height 12
type input "70"
click at [114, 214] on button "Save" at bounding box center [108, 218] width 23 height 12
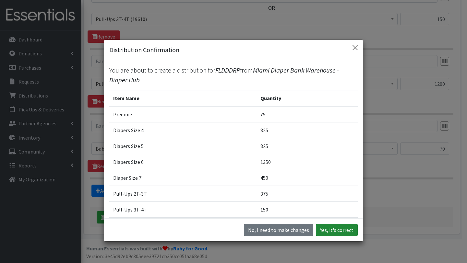
click at [332, 227] on button "Yes, it's correct" at bounding box center [337, 230] width 42 height 12
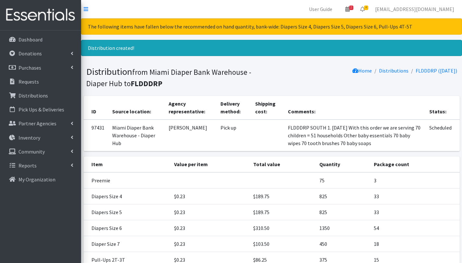
scroll to position [118, 0]
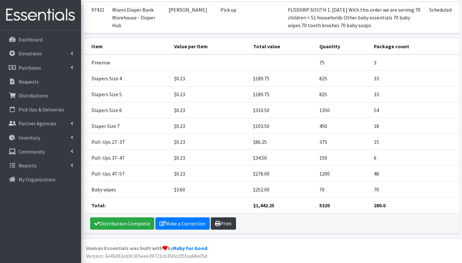
click at [221, 225] on link "Print" at bounding box center [223, 224] width 25 height 12
click at [39, 97] on p "Distributions" at bounding box center [33, 95] width 30 height 6
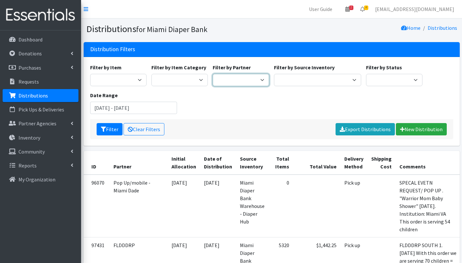
click at [251, 84] on select "305 Pink Pack A Safe Haven for Newborns Basic Needs [GEOGRAPHIC_DATA] [GEOGRAPH…" at bounding box center [241, 80] width 56 height 12
select select "2814"
click at [213, 74] on select "305 Pink Pack A Safe Haven for Newborns Basic Needs Miami Belafonte TACOLCY Cen…" at bounding box center [241, 80] width 56 height 12
click at [109, 130] on button "Filter" at bounding box center [110, 129] width 26 height 12
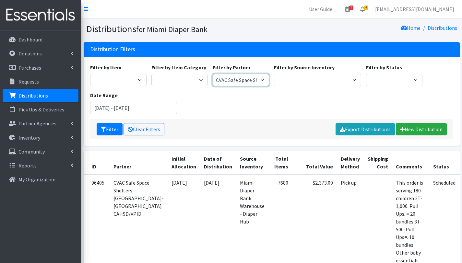
click at [261, 80] on select "305 Pink Pack A Safe Haven for Newborns Basic Needs [GEOGRAPHIC_DATA] [GEOGRAPH…" at bounding box center [241, 80] width 56 height 12
select select "4836"
click at [213, 74] on select "305 Pink Pack A Safe Haven for Newborns Basic Needs [GEOGRAPHIC_DATA] [GEOGRAPH…" at bounding box center [241, 80] width 56 height 12
click at [110, 129] on button "Filter" at bounding box center [110, 129] width 26 height 12
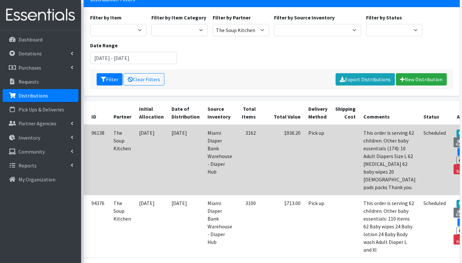
scroll to position [52, 0]
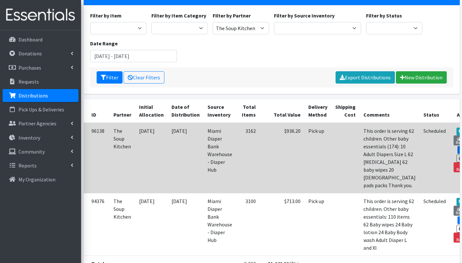
click at [458, 149] on link "Edit" at bounding box center [467, 150] width 18 height 8
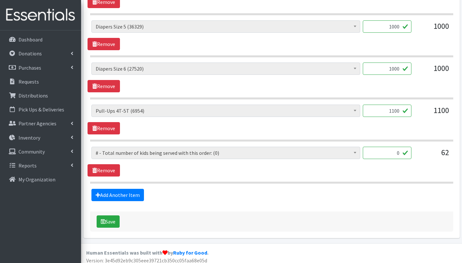
scroll to position [348, 0]
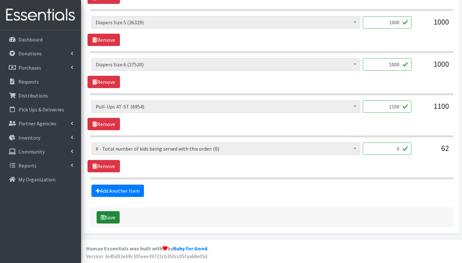
click at [114, 219] on button "Save" at bounding box center [108, 218] width 23 height 12
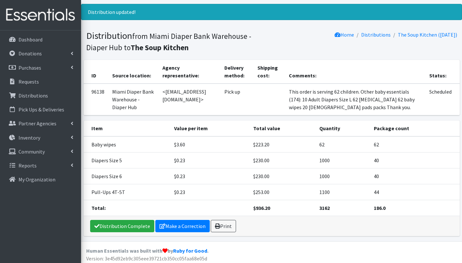
scroll to position [46, 0]
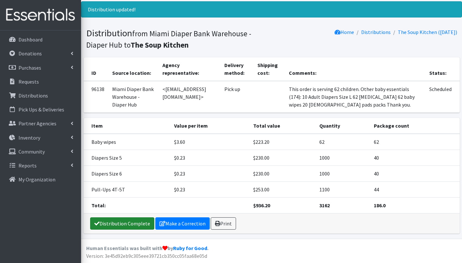
click at [122, 226] on link "Distribution Complete" at bounding box center [122, 224] width 64 height 12
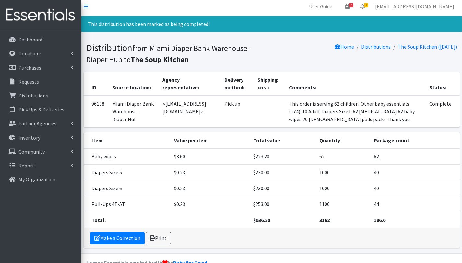
scroll to position [0, 0]
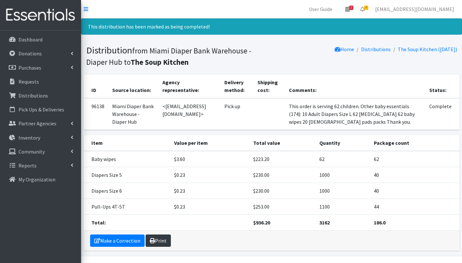
click at [154, 240] on link "Print" at bounding box center [158, 241] width 25 height 12
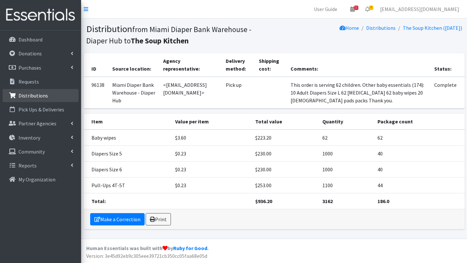
click at [33, 97] on p "Distributions" at bounding box center [33, 95] width 30 height 6
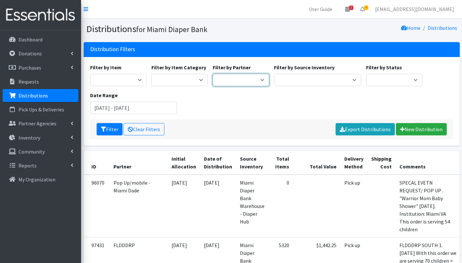
click at [251, 80] on select "305 Pink Pack A Safe Haven for Newborns Basic Needs [GEOGRAPHIC_DATA] [GEOGRAPH…" at bounding box center [241, 80] width 56 height 12
select select "2776"
click at [213, 74] on select "305 Pink Pack A Safe Haven for Newborns Basic Needs Miami Belafonte TACOLCY Cen…" at bounding box center [241, 80] width 56 height 12
click at [106, 130] on button "Filter" at bounding box center [110, 129] width 26 height 12
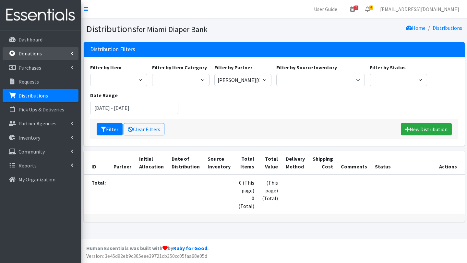
click at [46, 53] on link "Donations" at bounding box center [41, 53] width 76 height 13
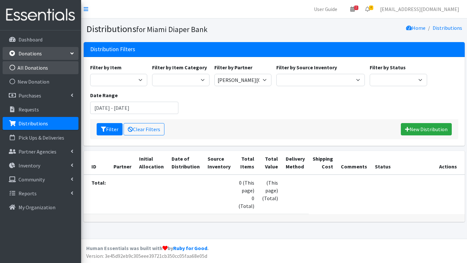
click at [48, 65] on link "All Donations" at bounding box center [41, 67] width 76 height 13
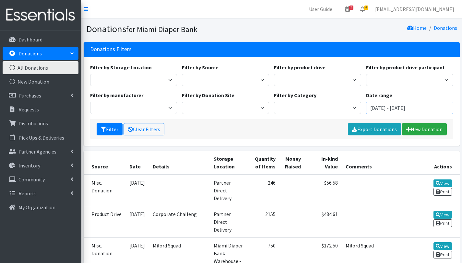
click at [377, 109] on input "[DATE] - [DATE]" at bounding box center [409, 108] width 87 height 12
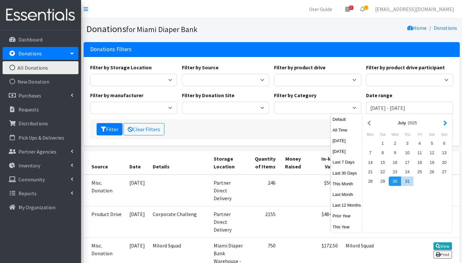
click at [444, 122] on button "button" at bounding box center [445, 123] width 7 height 8
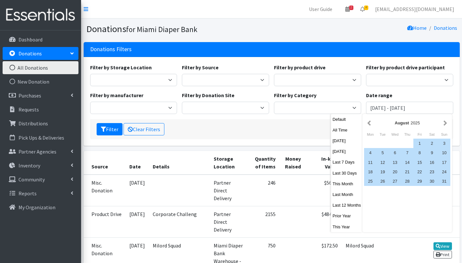
click at [444, 122] on button "button" at bounding box center [445, 123] width 7 height 8
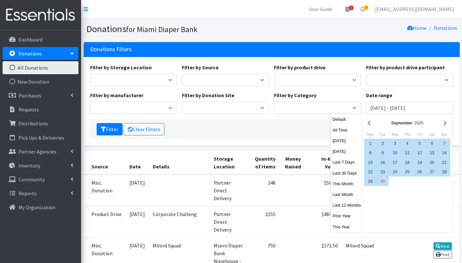
click at [444, 122] on button "button" at bounding box center [445, 123] width 7 height 8
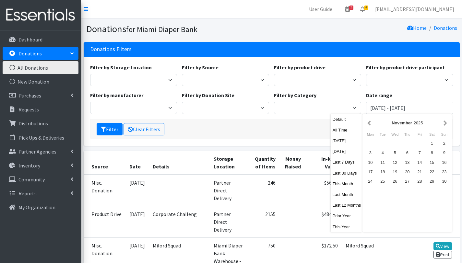
click at [444, 122] on button "button" at bounding box center [445, 123] width 7 height 8
click at [371, 125] on button "button" at bounding box center [369, 123] width 7 height 8
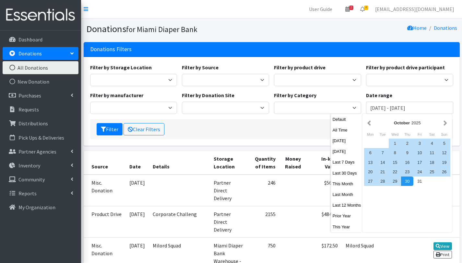
click at [371, 125] on button "button" at bounding box center [369, 123] width 7 height 8
click at [369, 143] on div "1" at bounding box center [370, 143] width 12 height 9
click at [385, 182] on div "30" at bounding box center [383, 181] width 12 height 9
type input "[DATE] - [DATE]"
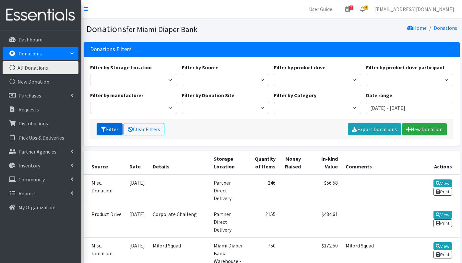
click at [110, 131] on button "Filter" at bounding box center [110, 129] width 26 height 12
click at [383, 128] on link "Export Donations" at bounding box center [374, 129] width 53 height 12
